Goal: Task Accomplishment & Management: Complete application form

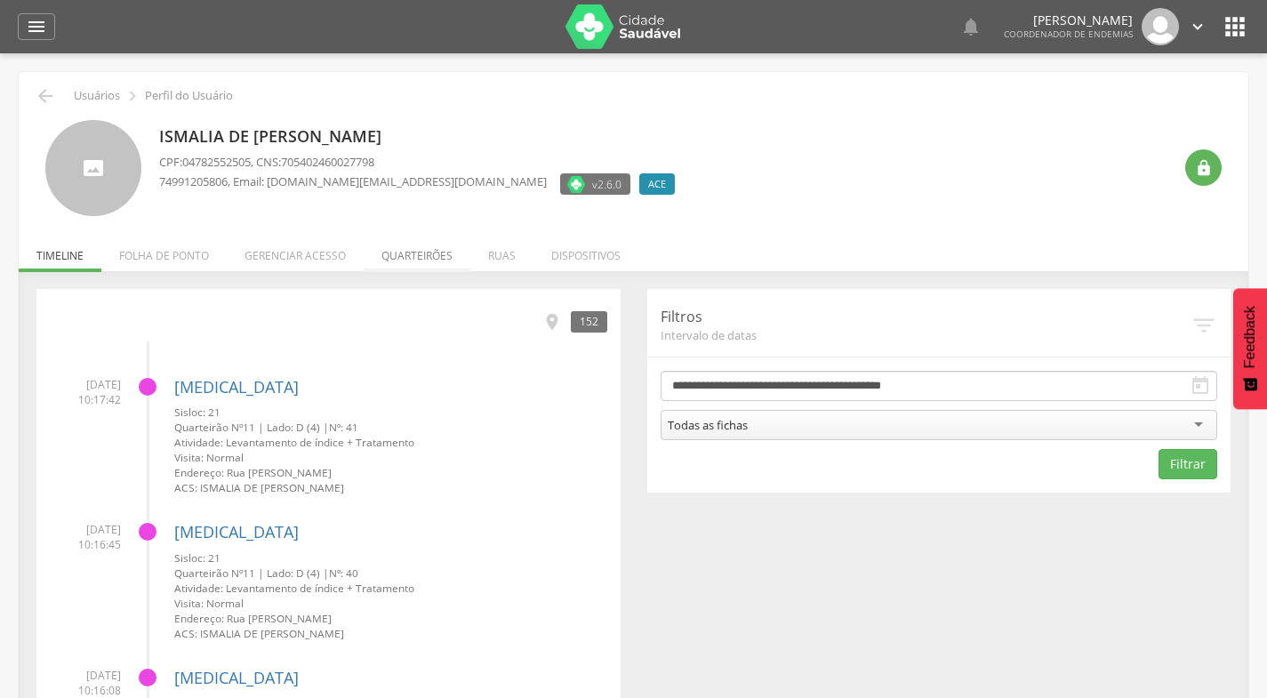
click at [408, 253] on li "Quarteirões" at bounding box center [417, 251] width 107 height 42
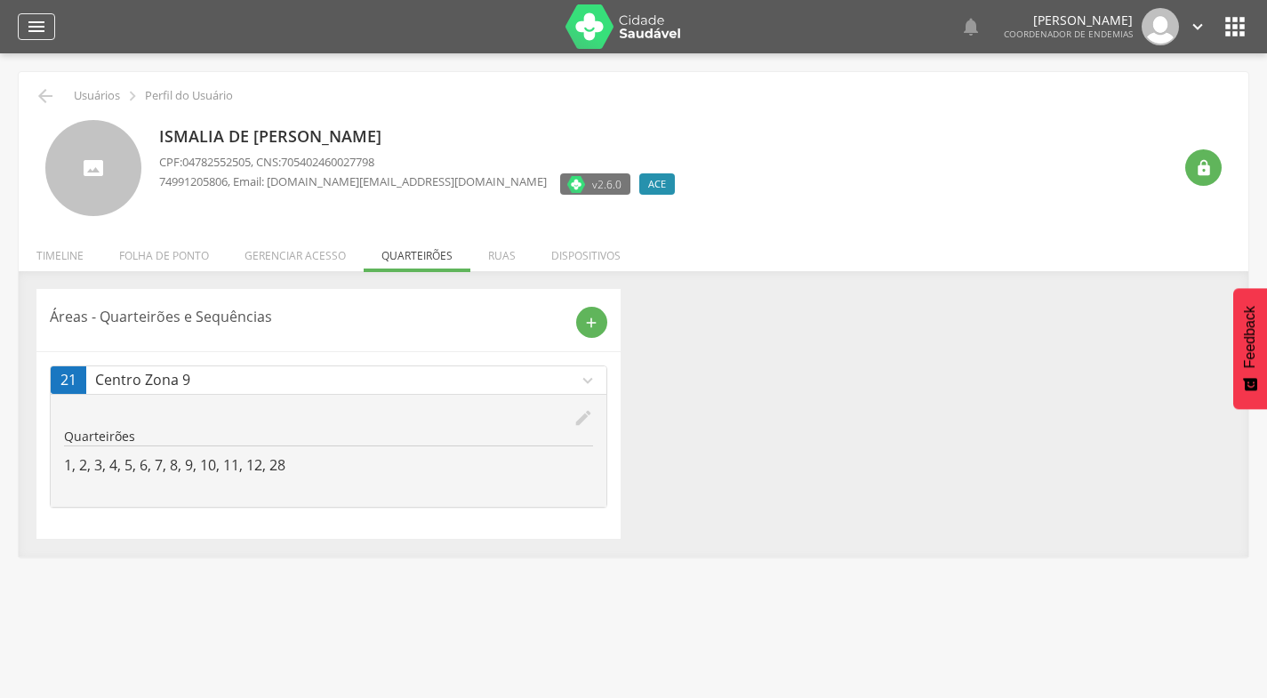
click at [36, 25] on icon "" at bounding box center [36, 26] width 21 height 21
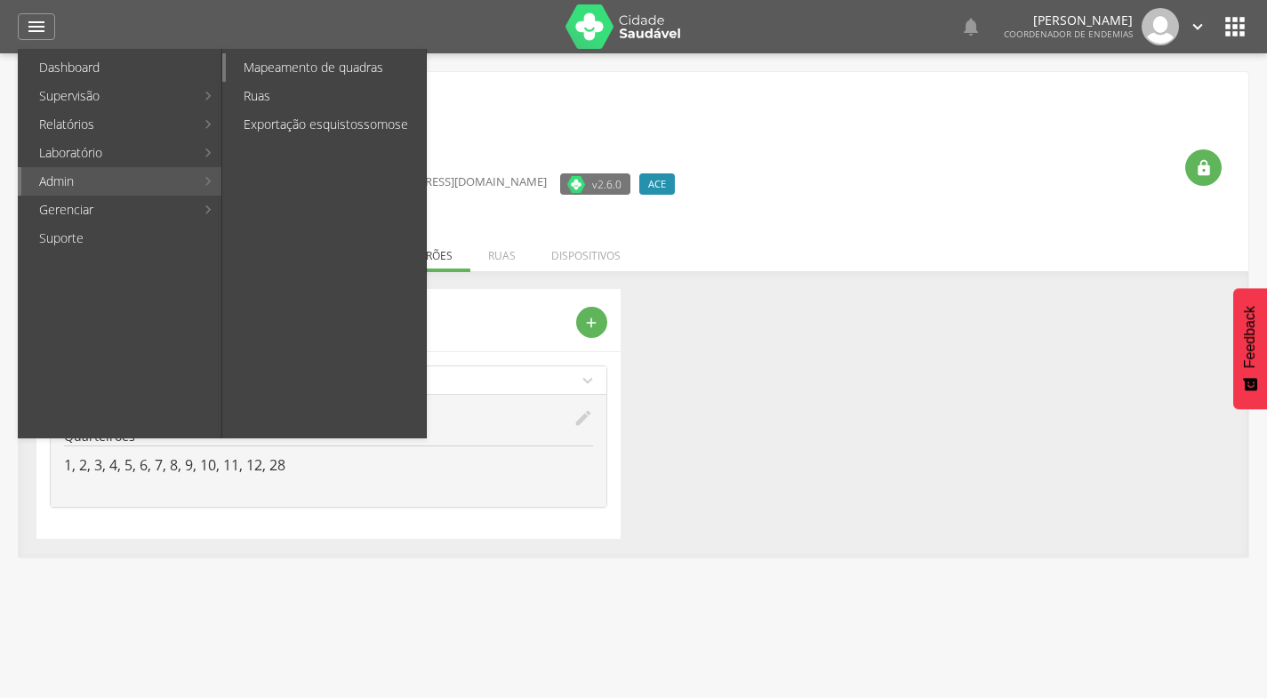
click at [297, 61] on link "Mapeamento de quadras" at bounding box center [326, 67] width 200 height 28
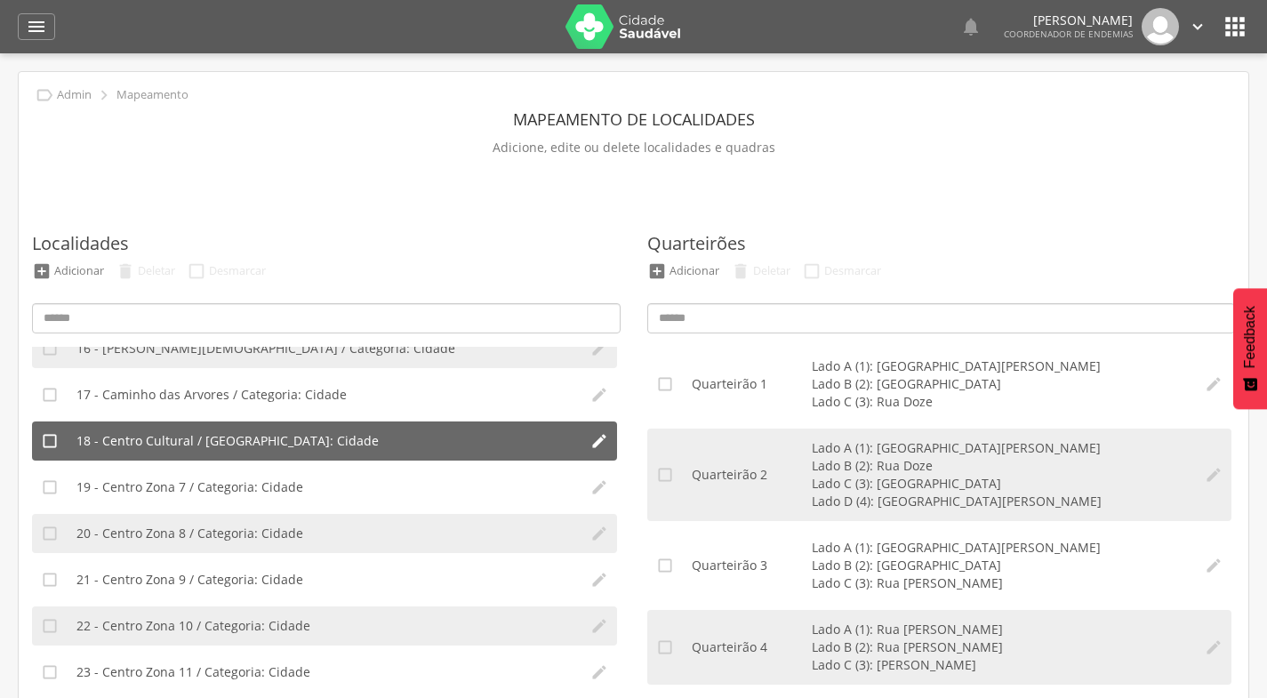
scroll to position [800, 0]
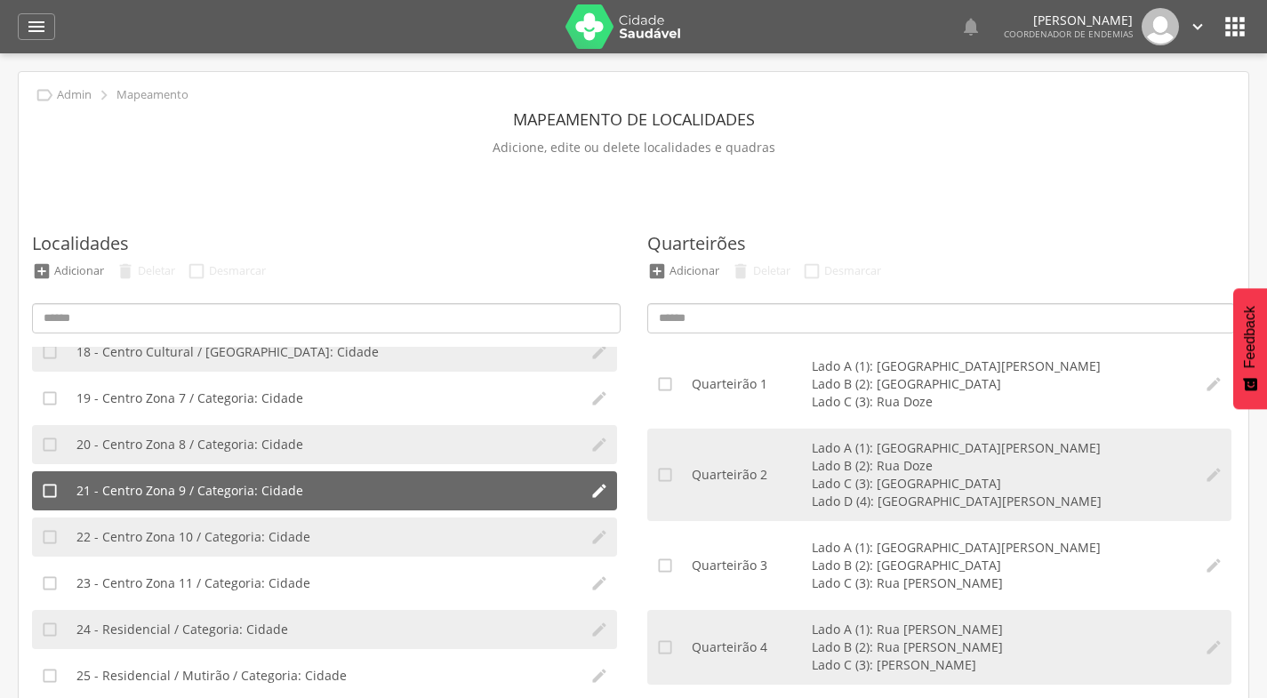
click at [229, 488] on span "21 - Centro Zona 9 / Categoria: Cidade" at bounding box center [189, 491] width 227 height 18
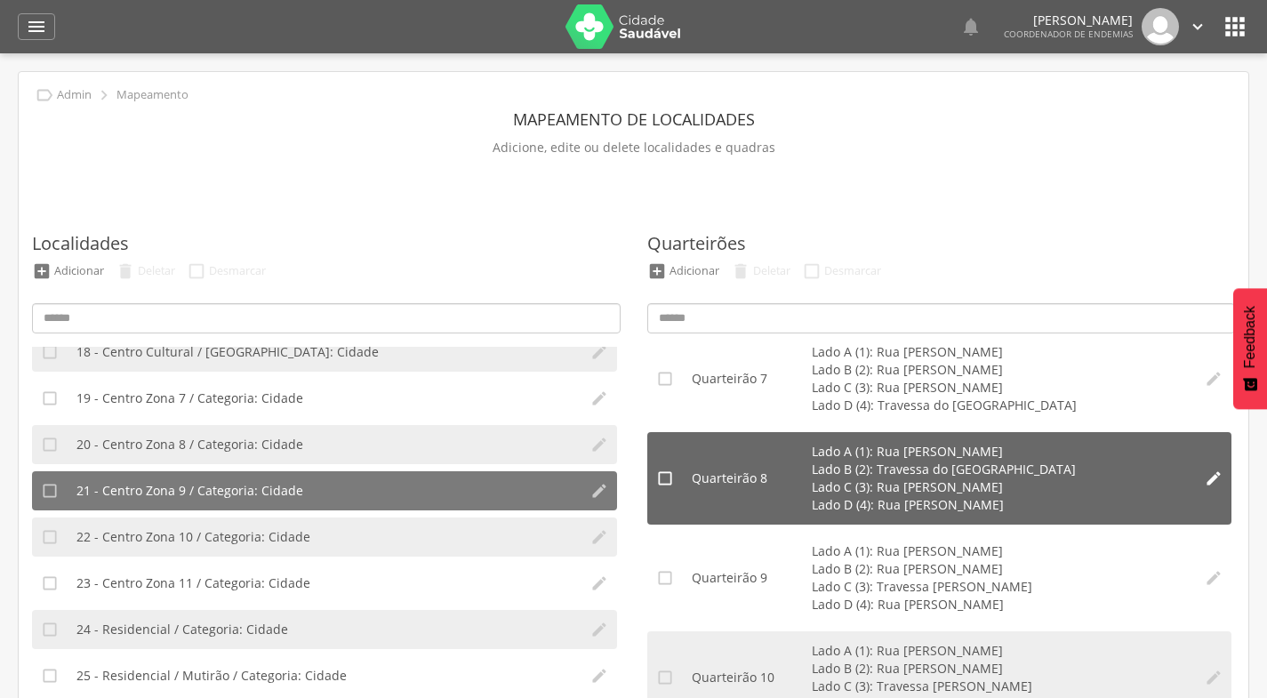
scroll to position [711, 0]
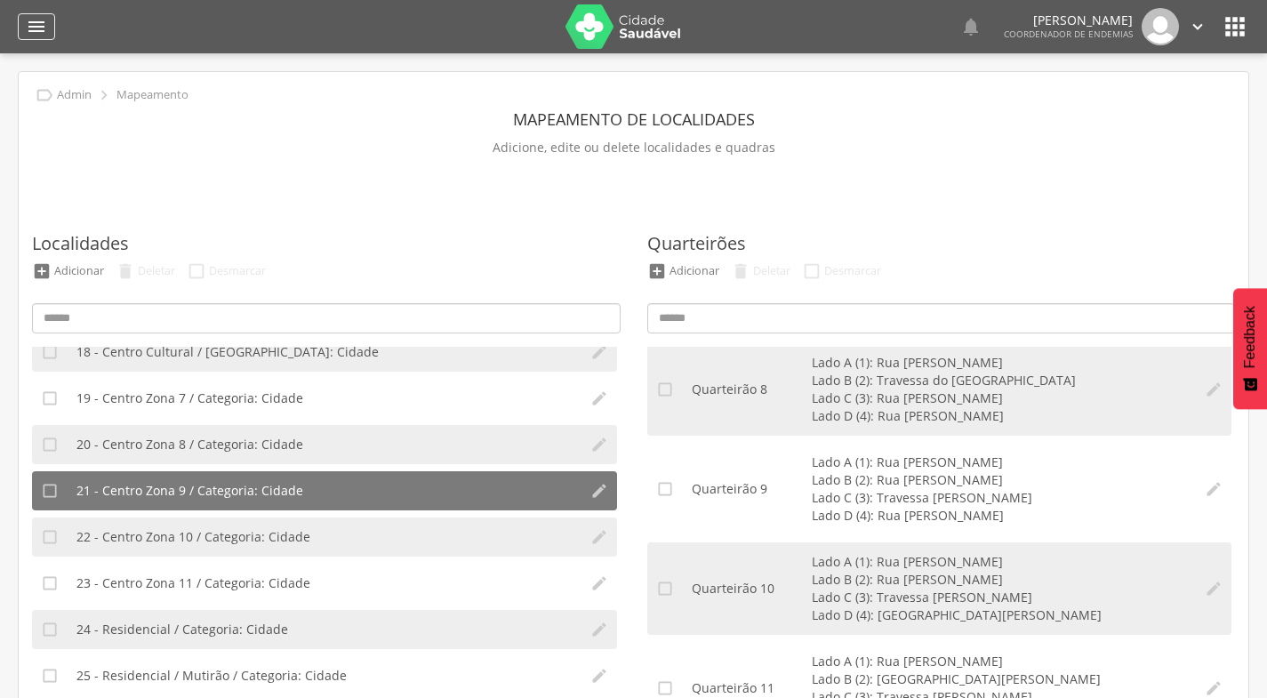
click at [33, 29] on icon "" at bounding box center [36, 26] width 21 height 21
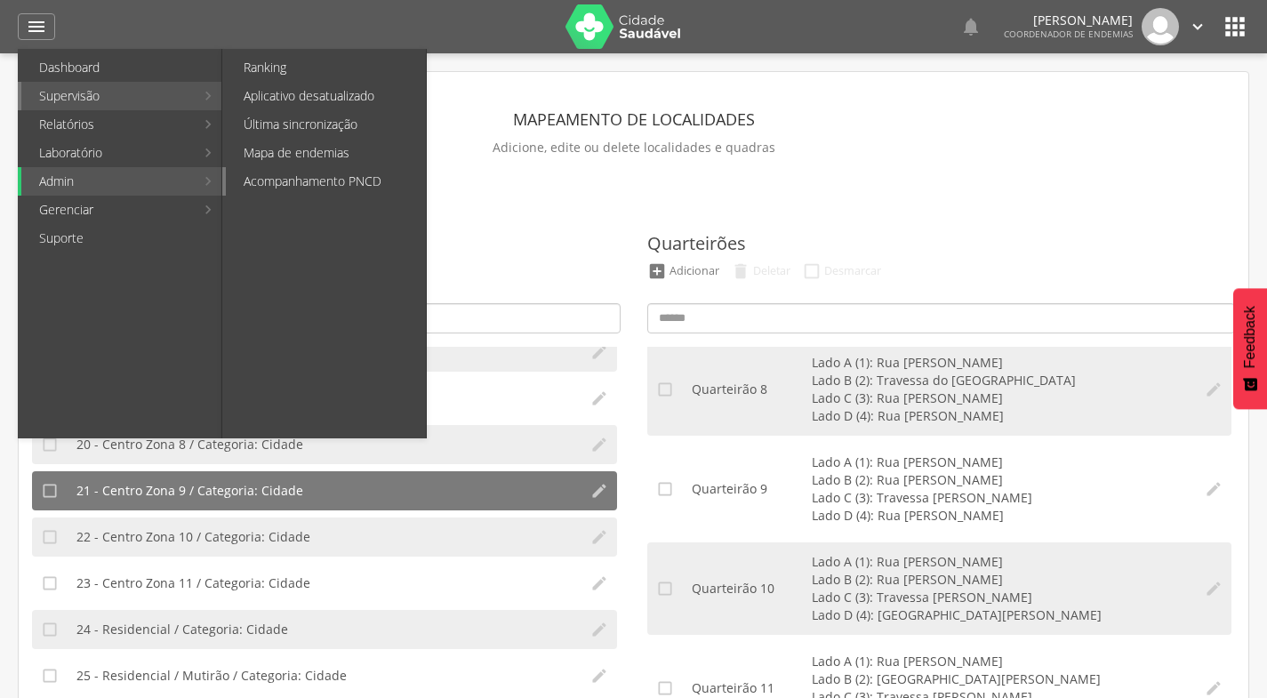
click at [304, 176] on link "Acompanhamento PNCD" at bounding box center [326, 181] width 200 height 28
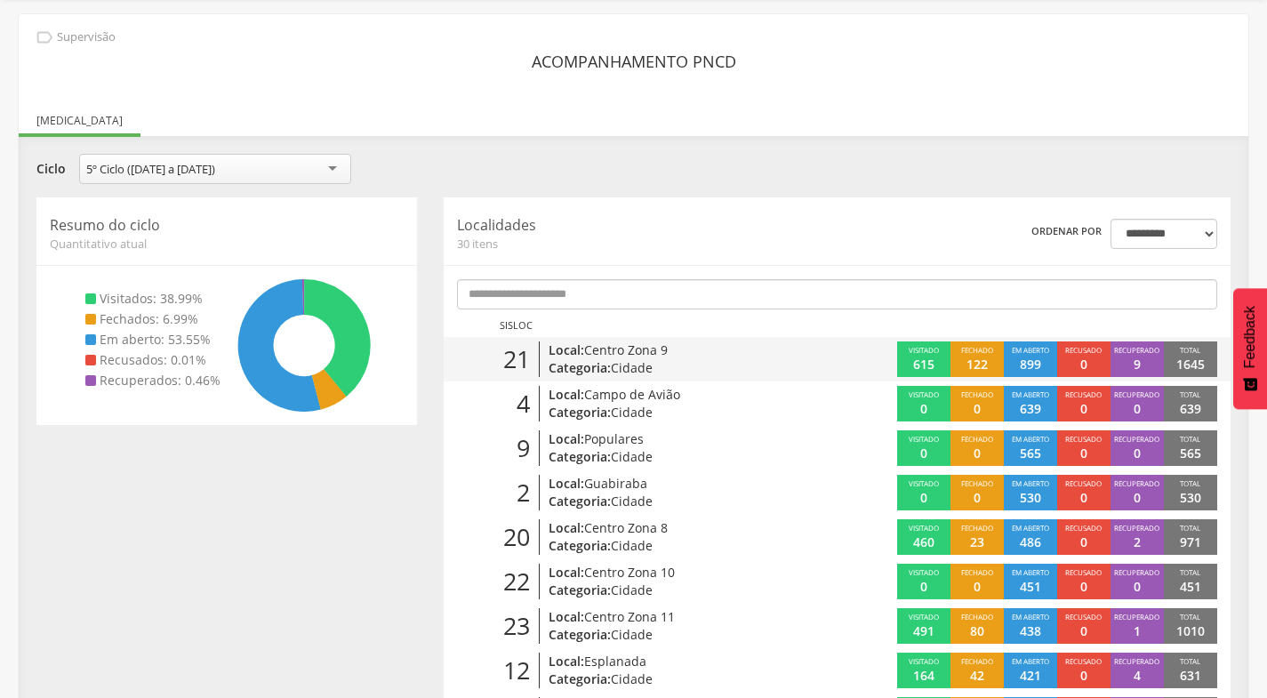
scroll to position [89, 0]
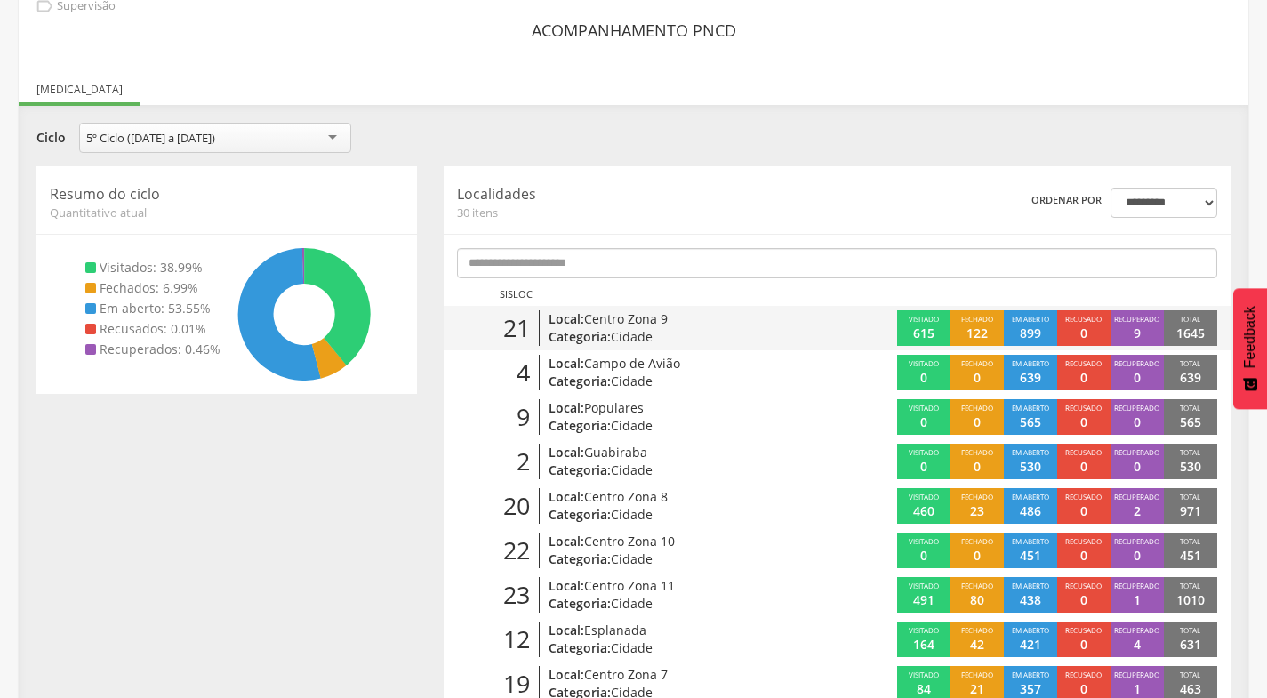
click at [615, 328] on span "Cidade" at bounding box center [632, 336] width 42 height 17
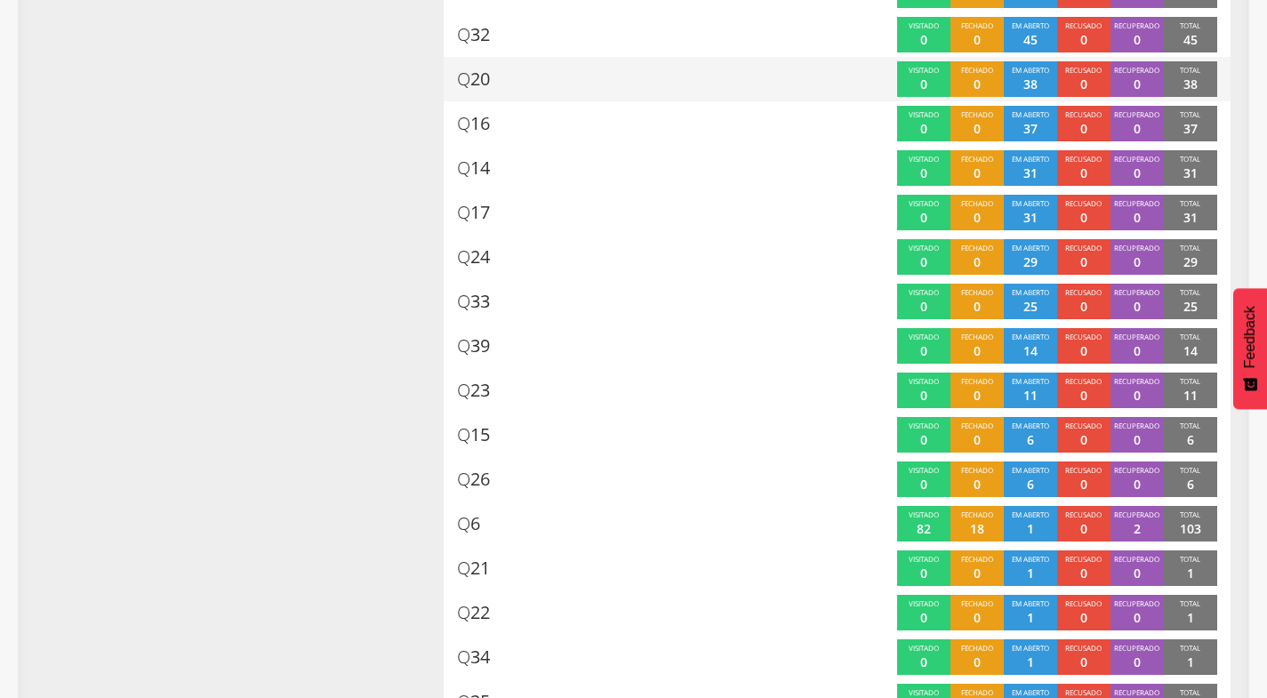
scroll to position [762, 0]
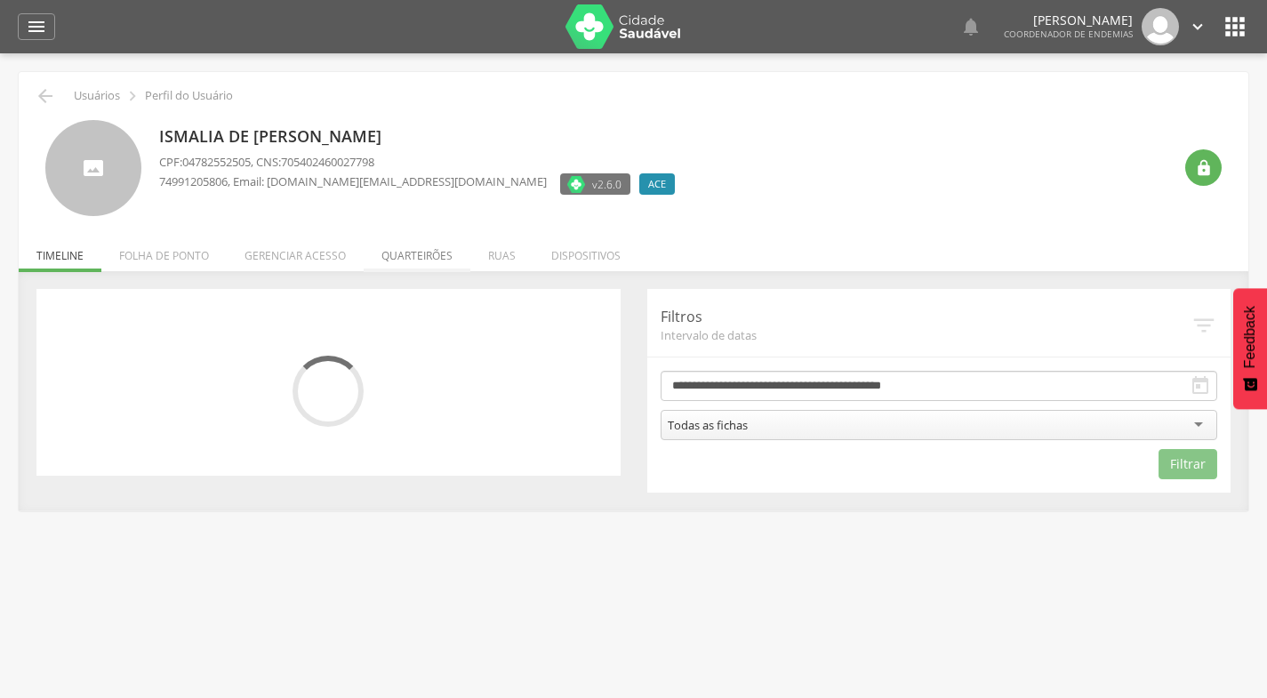
click at [413, 261] on li "Quarteirões" at bounding box center [417, 251] width 107 height 42
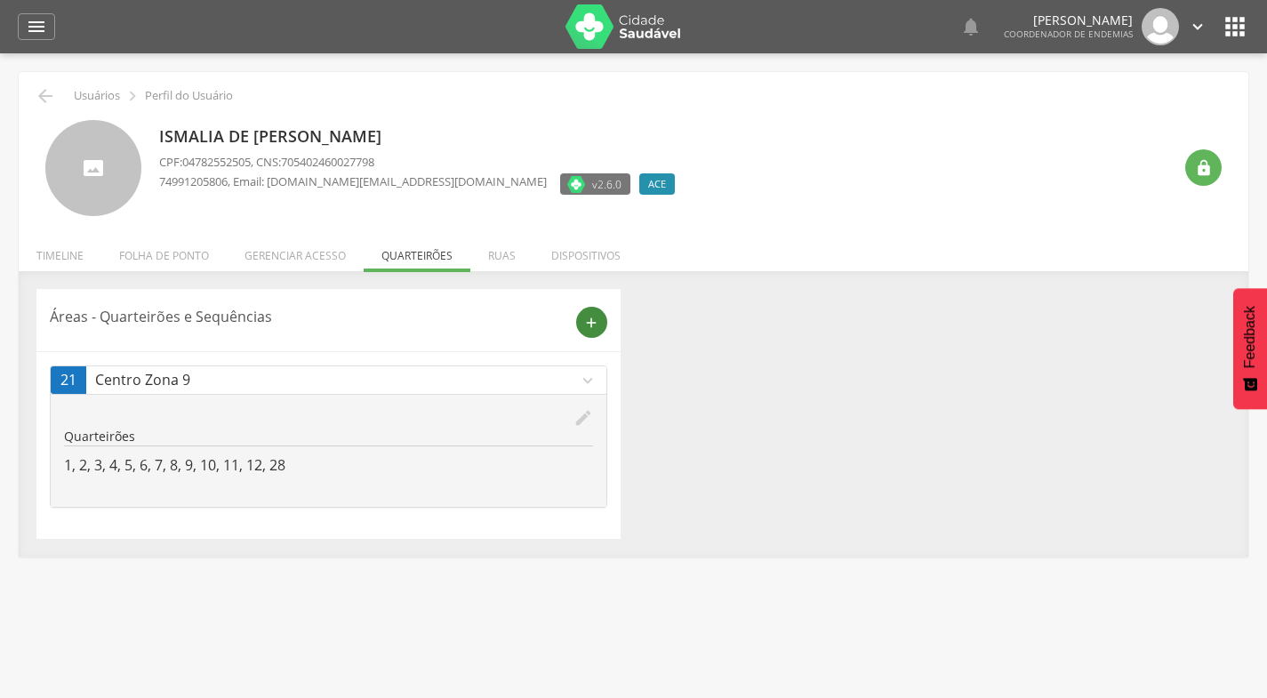
click at [598, 317] on icon "add" at bounding box center [591, 323] width 16 height 16
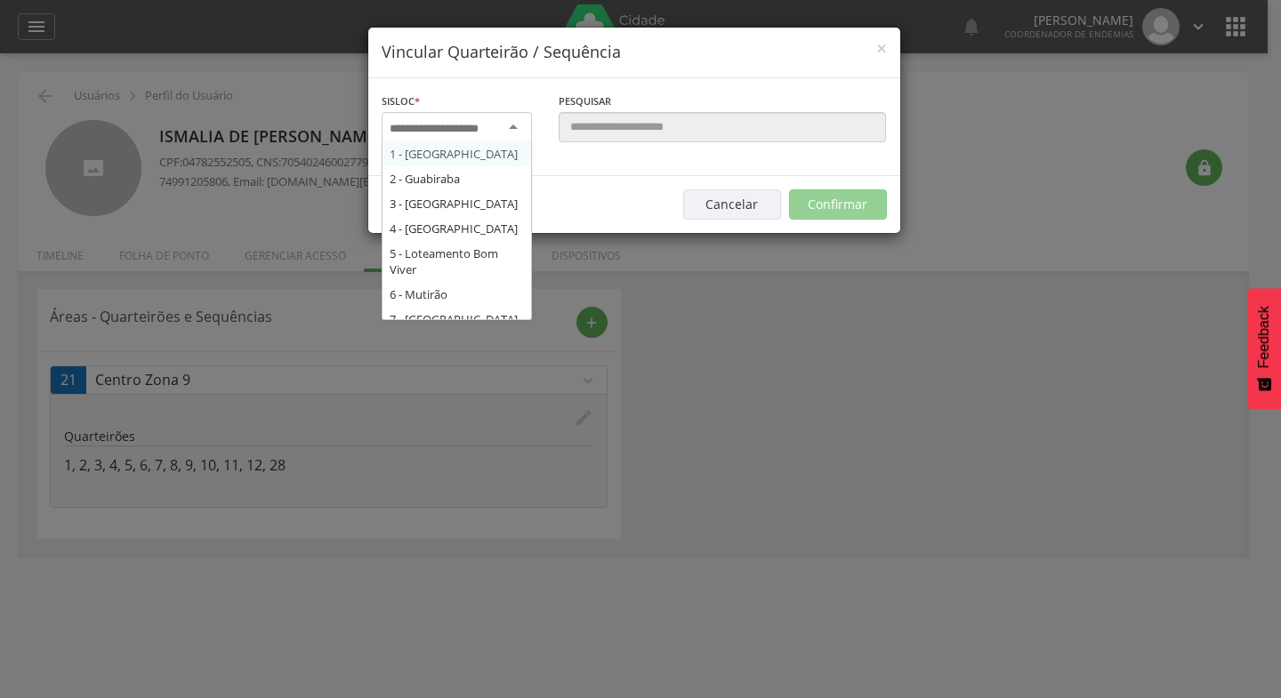
click at [514, 123] on div at bounding box center [457, 128] width 150 height 32
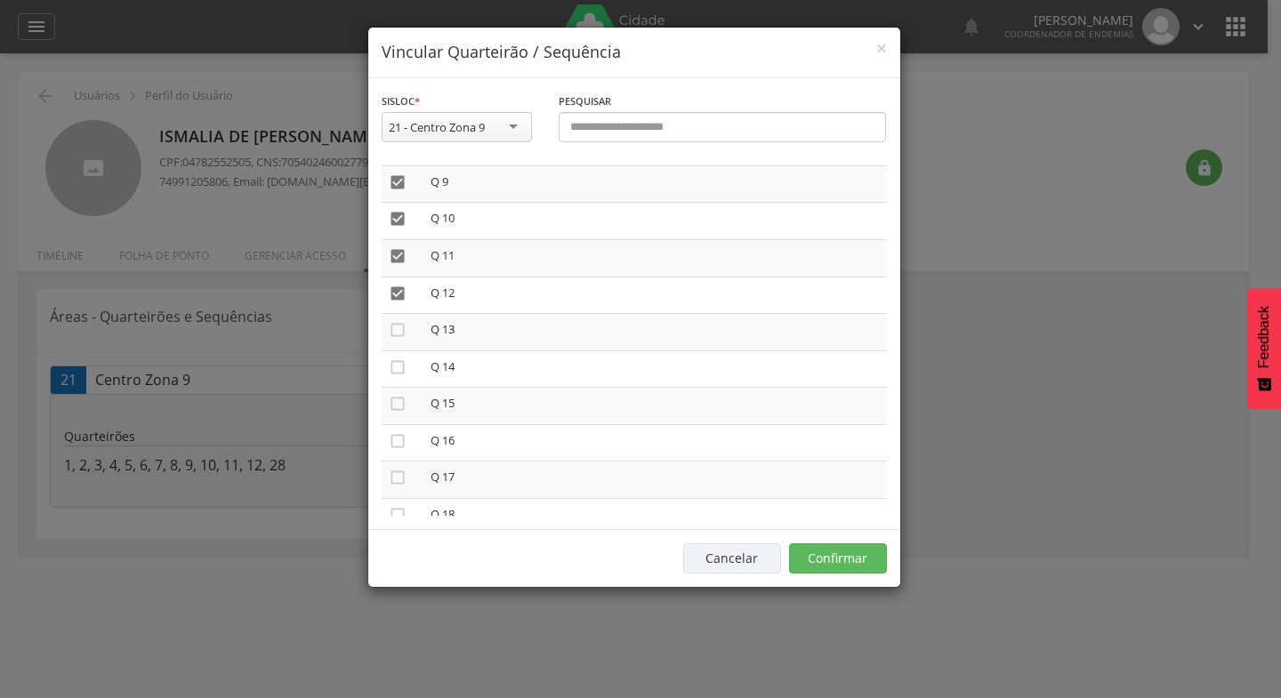
scroll to position [356, 0]
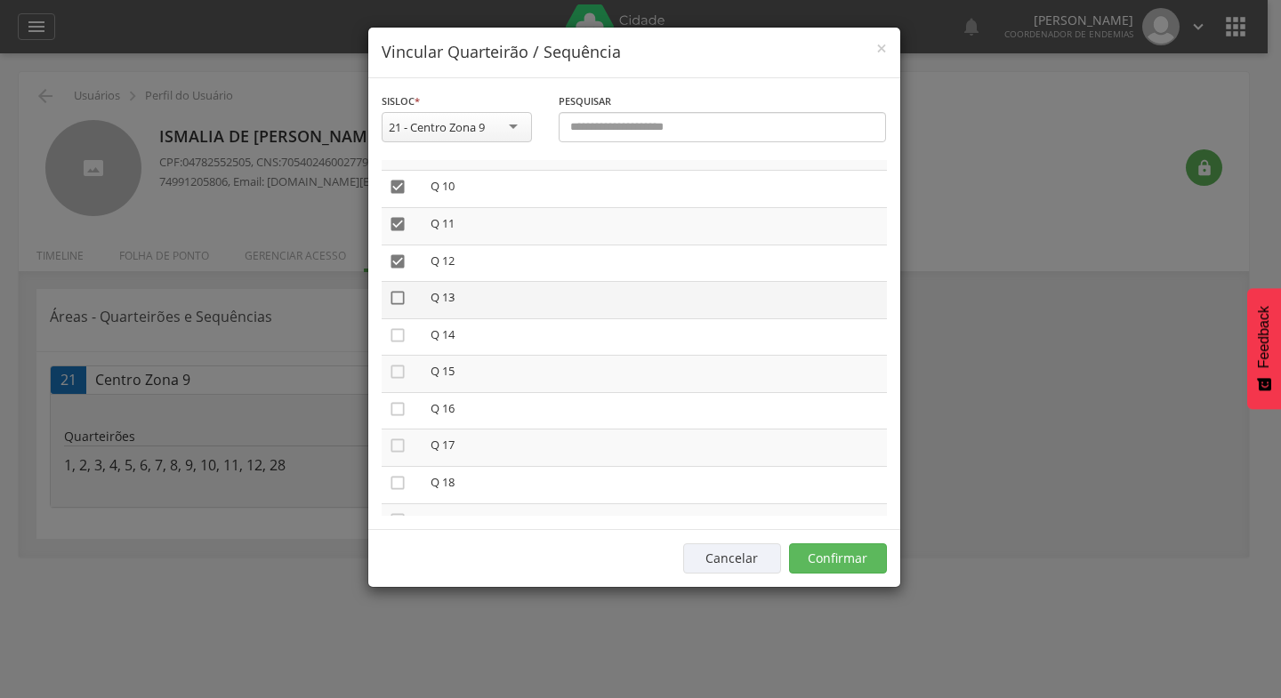
click at [399, 294] on icon "" at bounding box center [398, 298] width 18 height 18
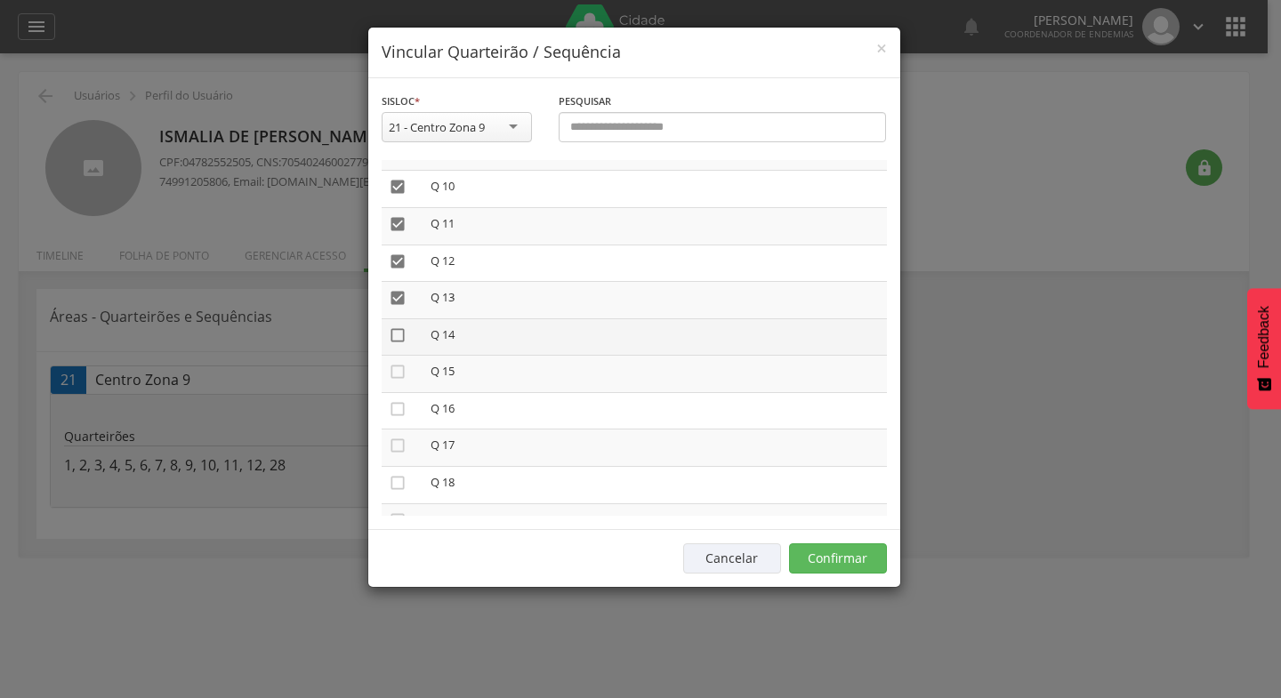
click at [398, 339] on icon "" at bounding box center [398, 335] width 18 height 18
click at [399, 373] on icon "" at bounding box center [398, 372] width 18 height 18
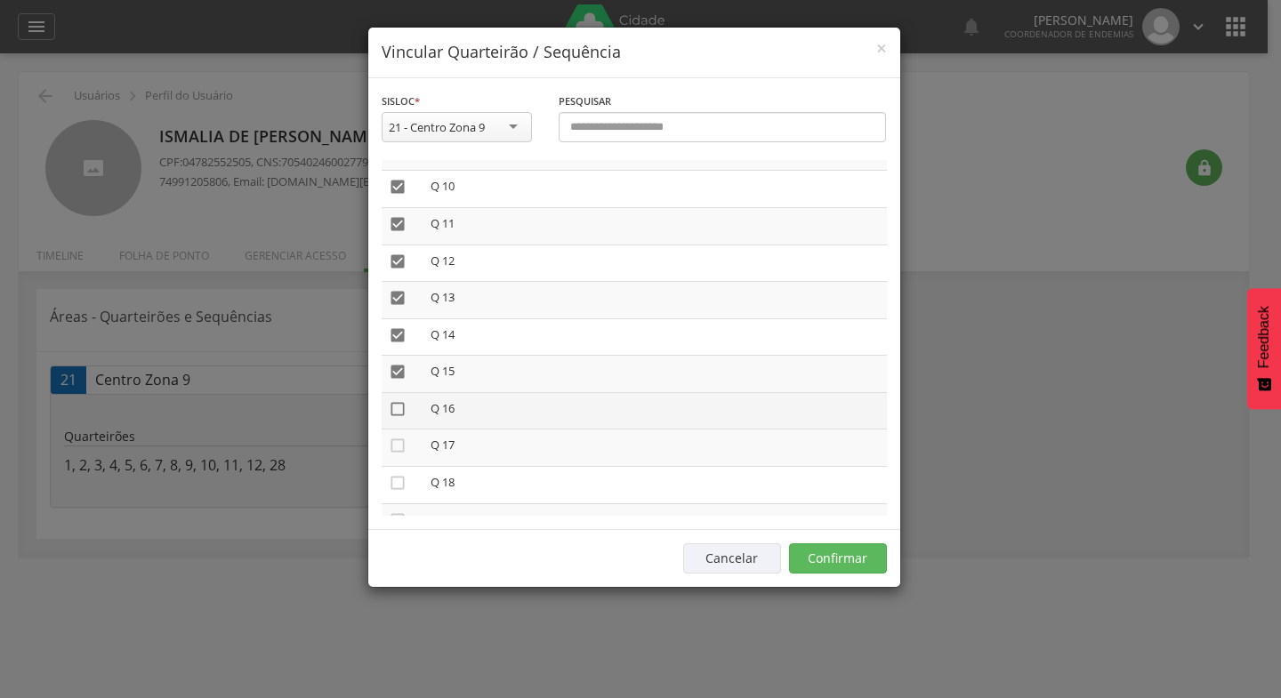
click at [398, 408] on icon "" at bounding box center [398, 409] width 18 height 18
click at [398, 445] on icon "" at bounding box center [398, 446] width 18 height 18
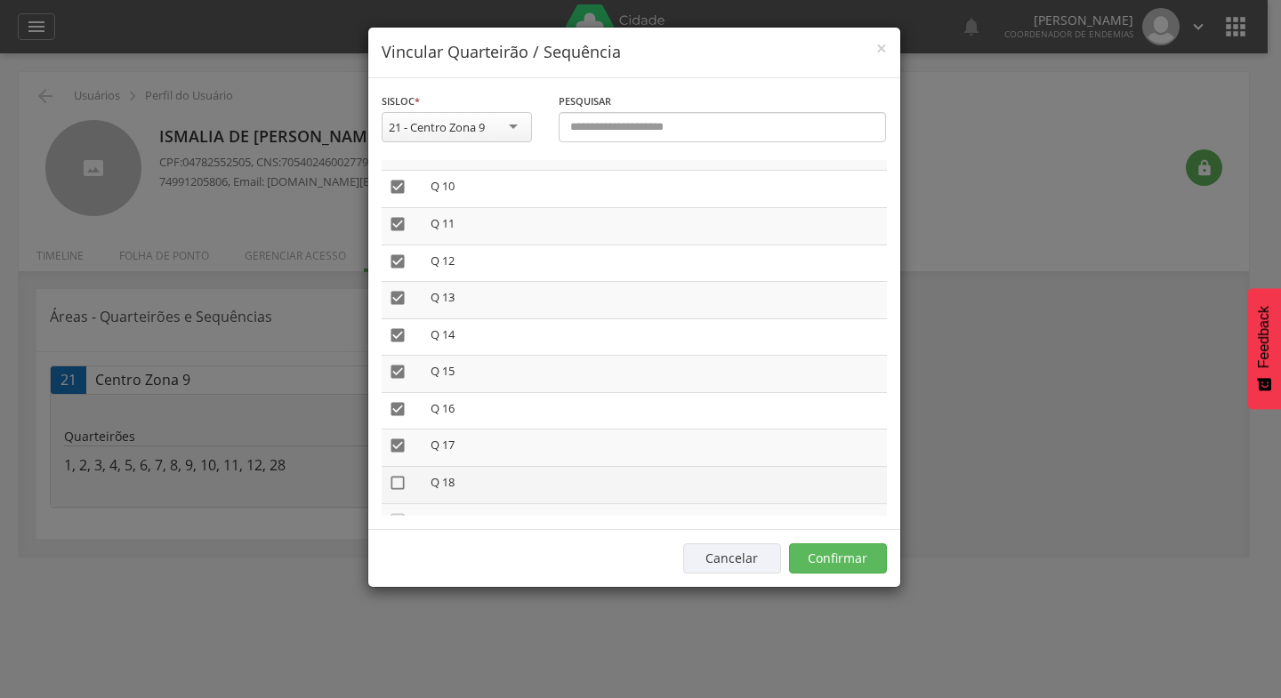
click at [398, 481] on icon "" at bounding box center [398, 483] width 18 height 18
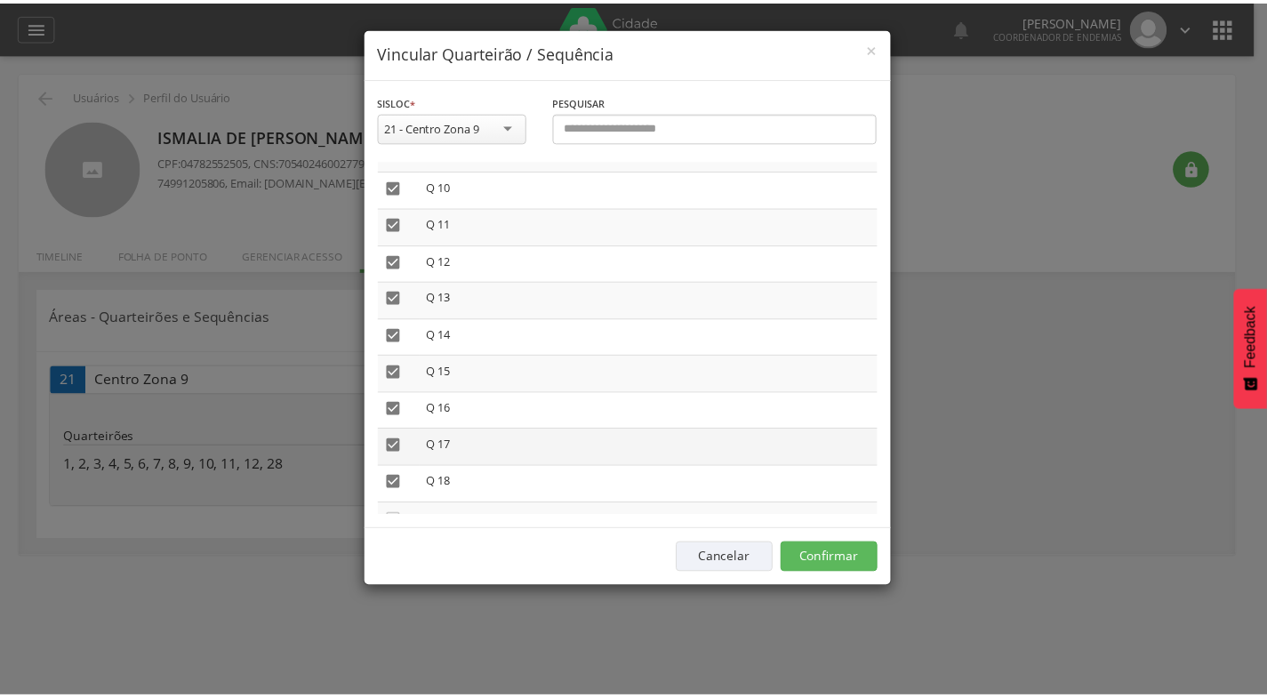
scroll to position [445, 0]
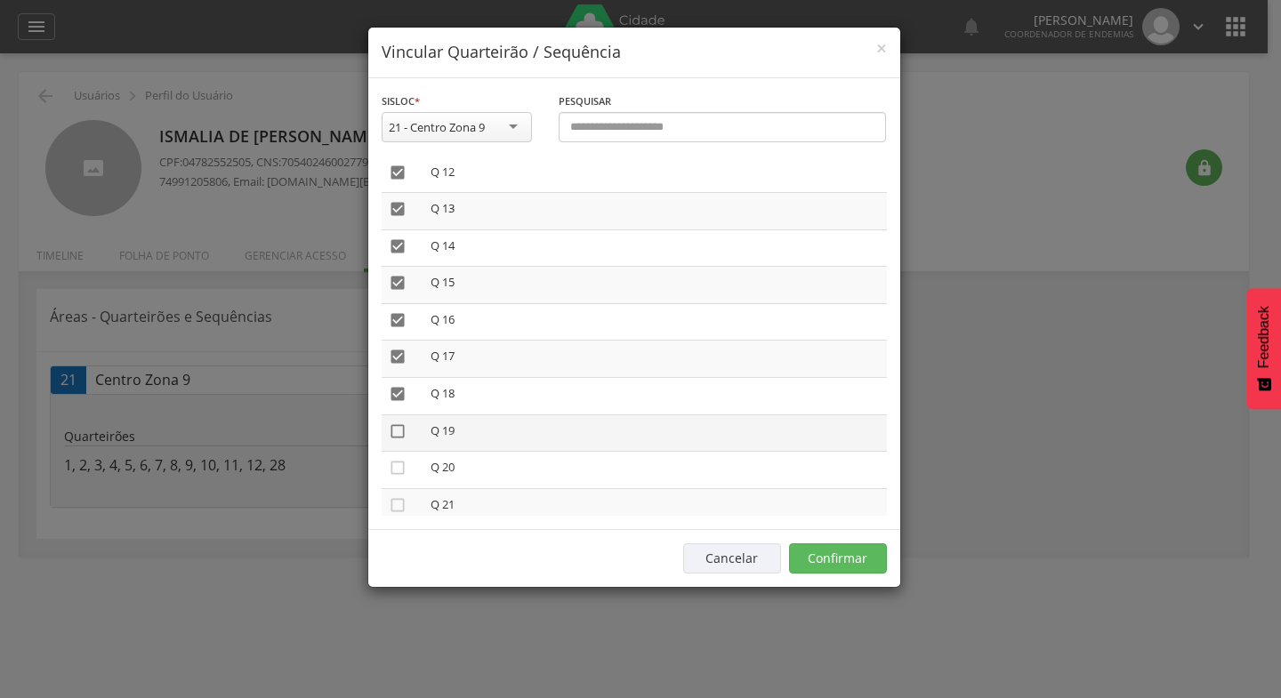
click at [394, 434] on icon "" at bounding box center [398, 431] width 18 height 18
click at [858, 555] on button "Confirmar" at bounding box center [838, 558] width 98 height 30
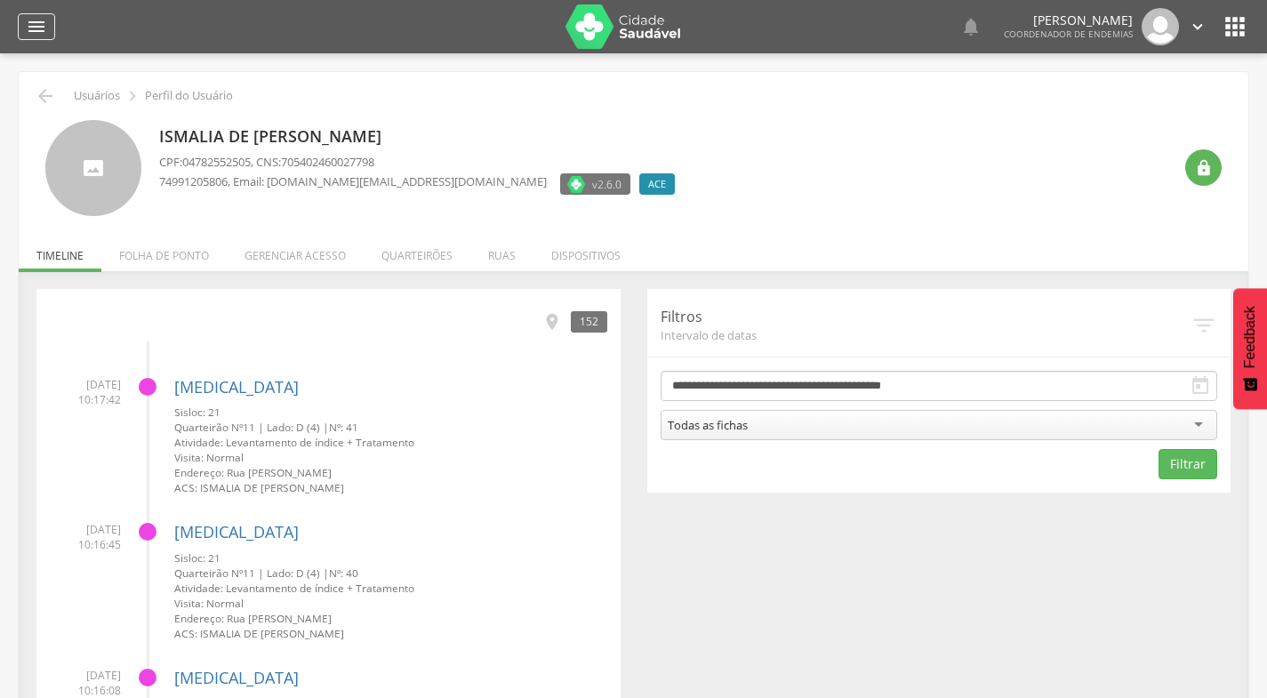
click at [44, 33] on icon "" at bounding box center [36, 26] width 21 height 21
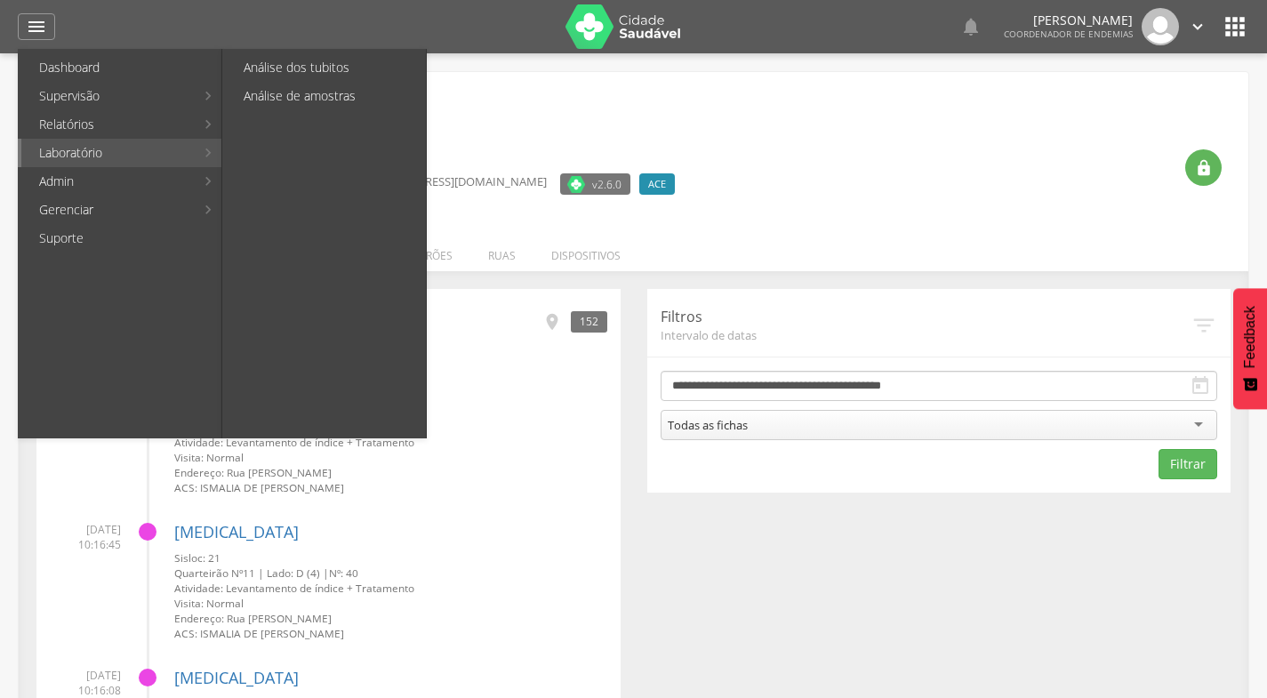
click at [91, 157] on link "Laboratório" at bounding box center [107, 153] width 173 height 28
click at [301, 60] on link "Análise dos tubitos" at bounding box center [326, 67] width 200 height 28
